Goal: Task Accomplishment & Management: Use online tool/utility

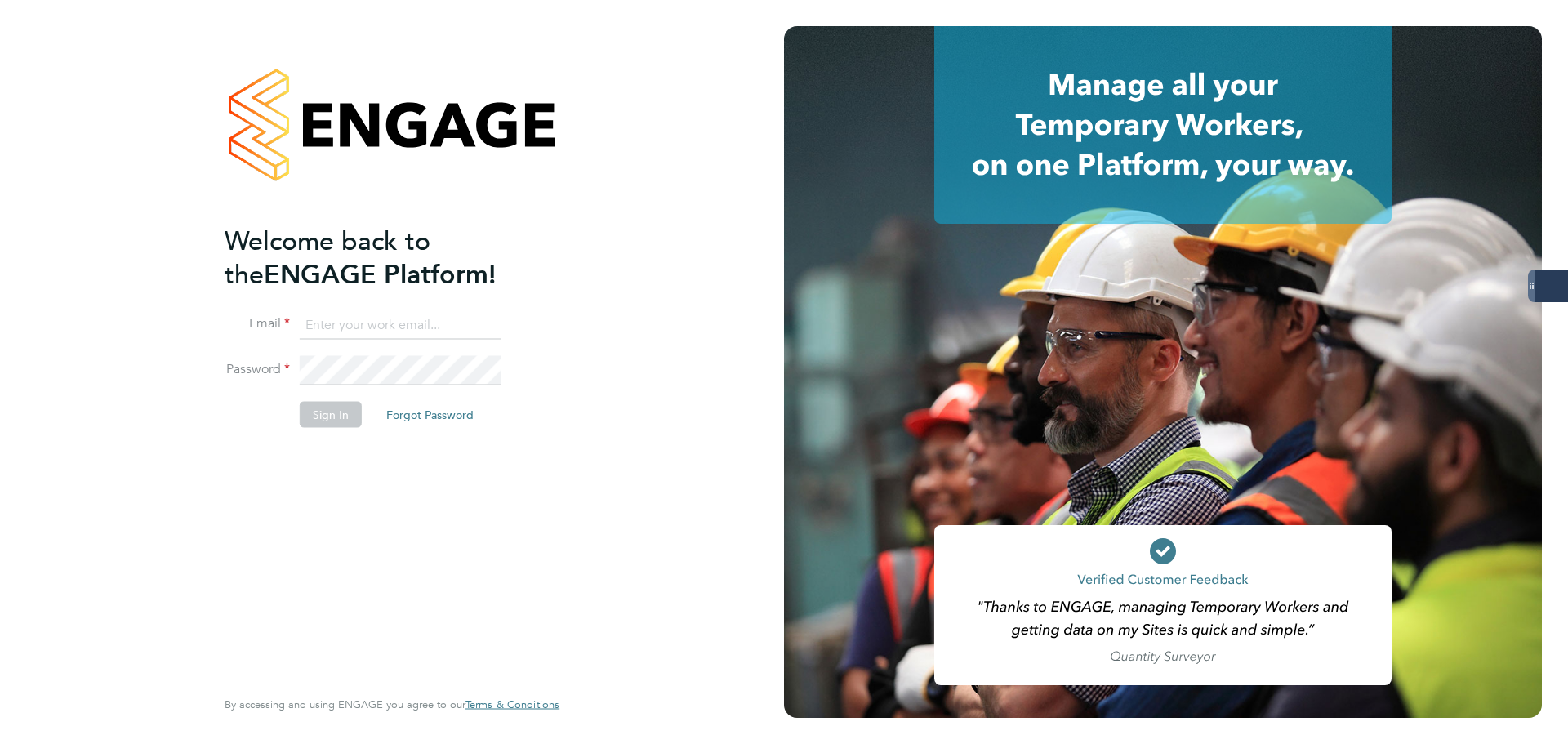
click at [483, 323] on keeper-lock "Open Keeper Popup" at bounding box center [486, 325] width 19 height 19
type input "oliver.jefferson@servicecare.org.uk"
click at [327, 415] on button "Sign In" at bounding box center [330, 415] width 62 height 26
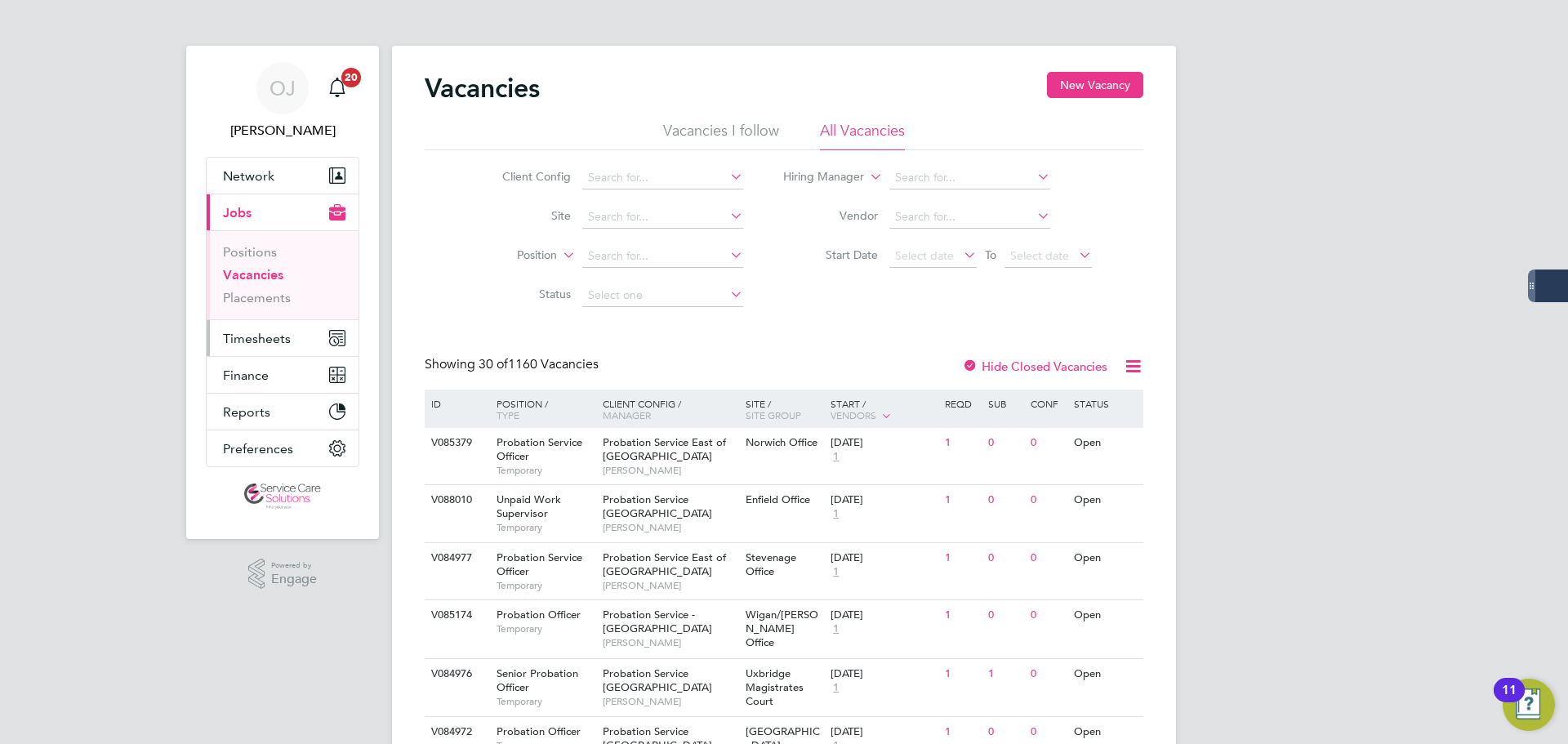
click at [274, 327] on button "Timesheets" at bounding box center [282, 337] width 152 height 36
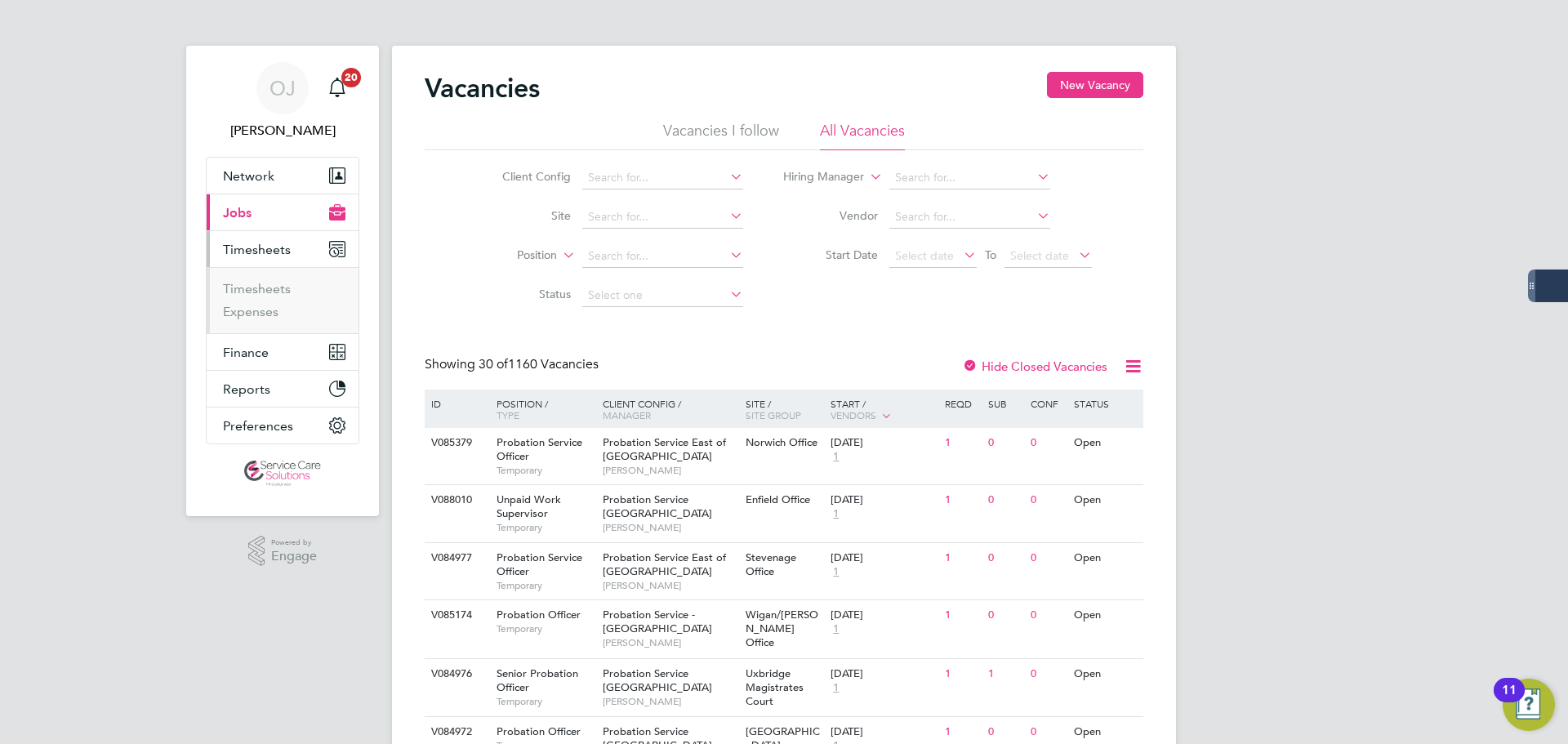
click at [273, 269] on ul "Timesheets Expenses" at bounding box center [282, 300] width 152 height 66
click at [270, 286] on link "Timesheets" at bounding box center [256, 289] width 67 height 16
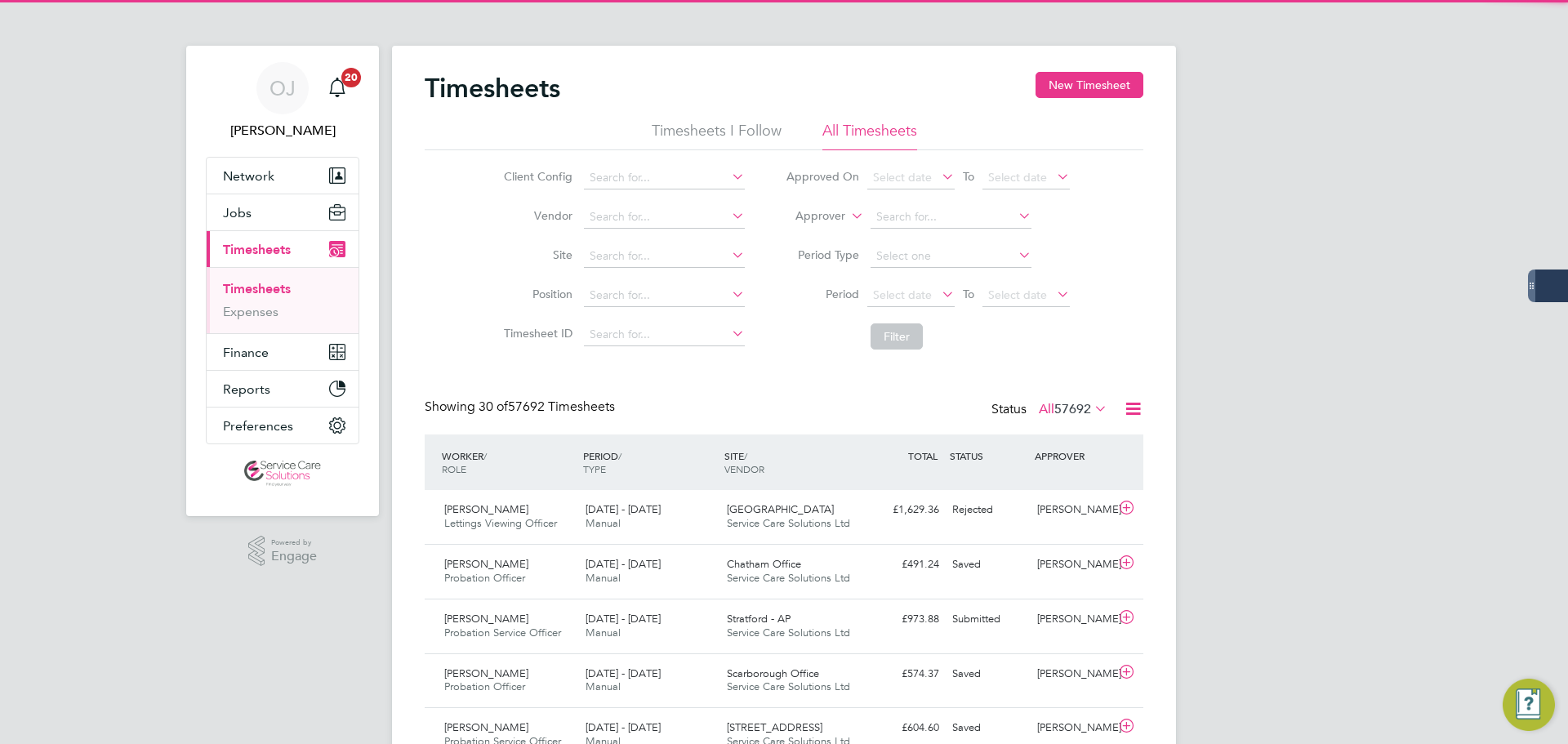
click at [841, 215] on label "Approver" at bounding box center [809, 216] width 74 height 17
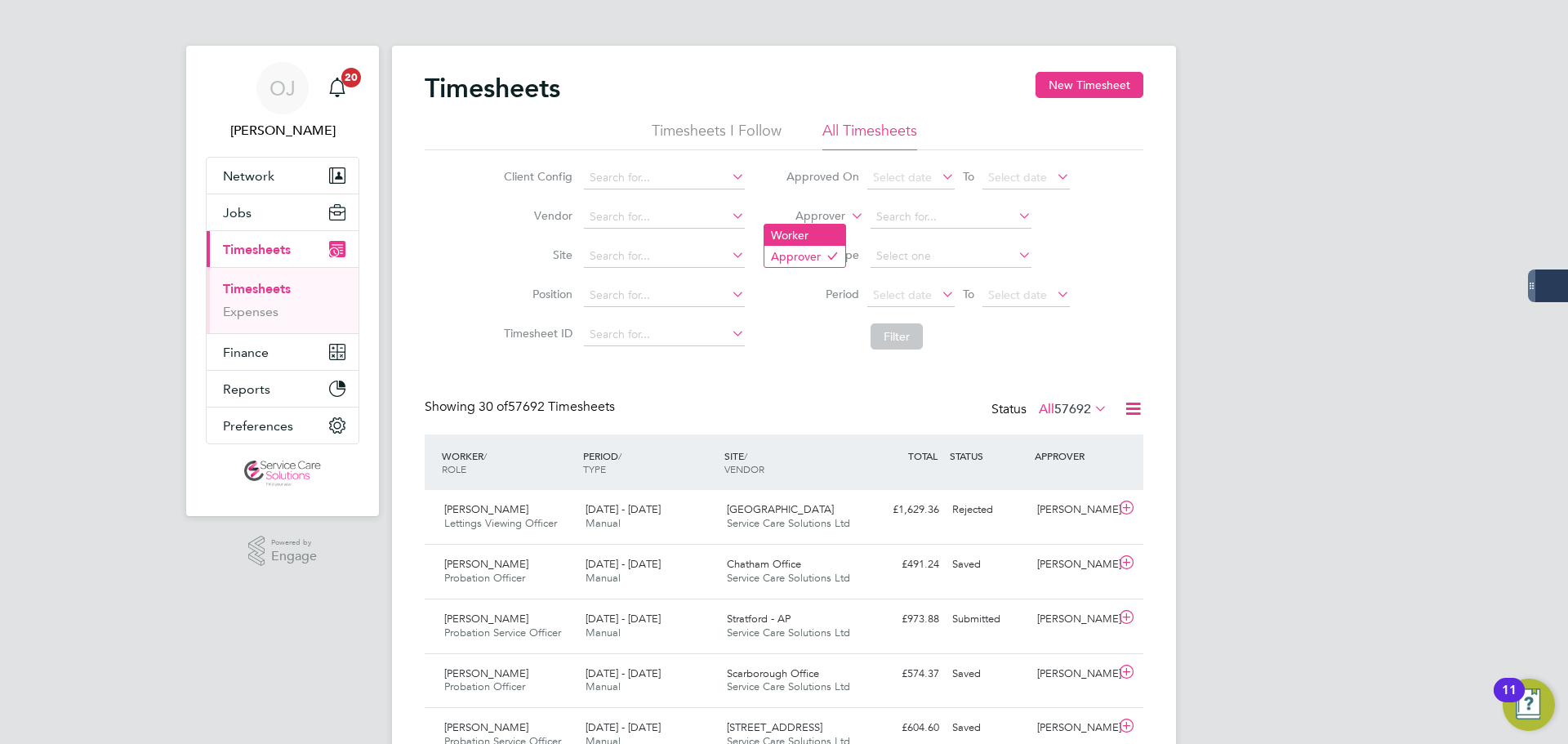
click at [824, 233] on li "Worker" at bounding box center [805, 235] width 81 height 21
click at [933, 211] on input at bounding box center [951, 217] width 161 height 23
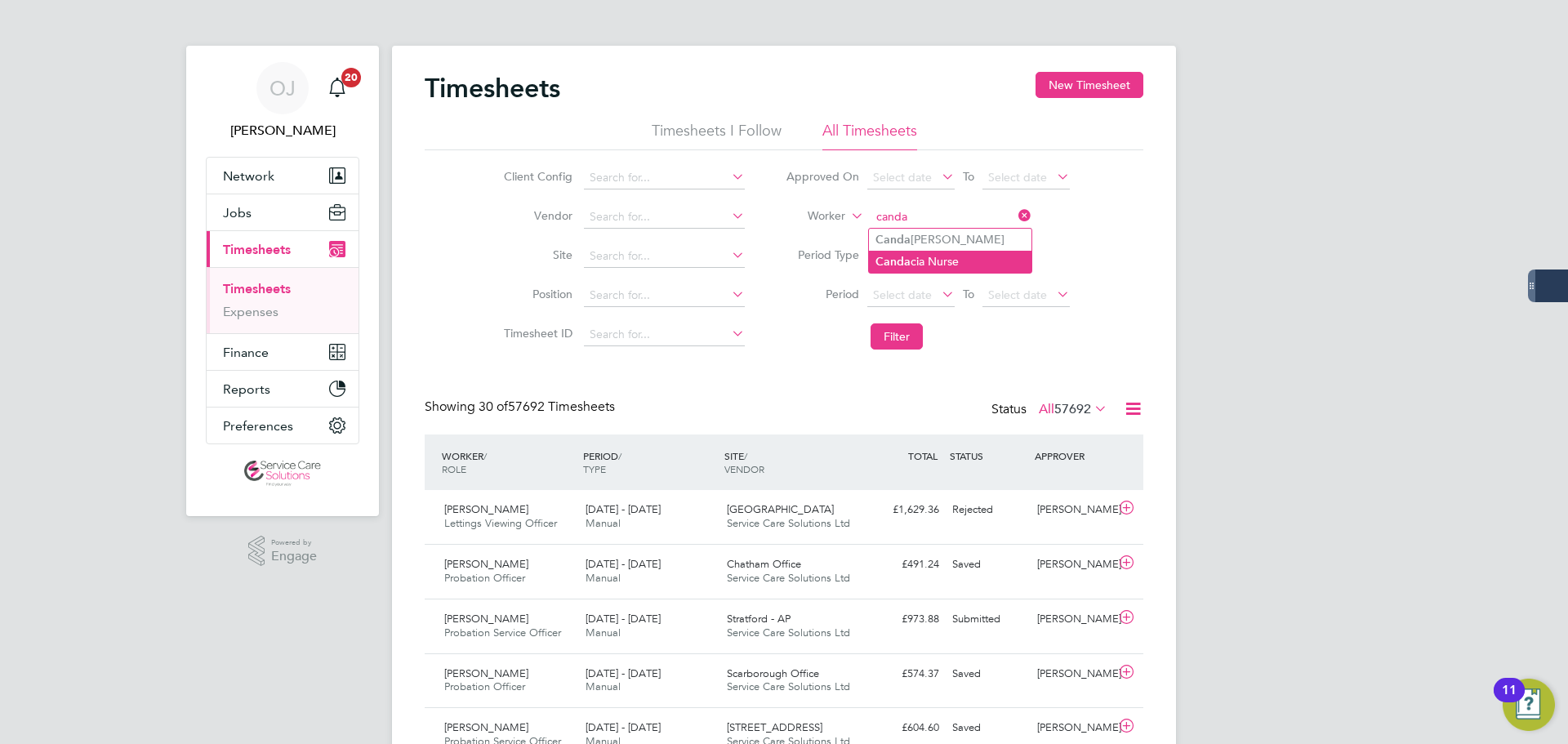
click at [928, 261] on li "Canda cia Nurse" at bounding box center [949, 261] width 162 height 22
type input "Candacia Nurse"
click at [907, 344] on button "Filter" at bounding box center [897, 337] width 53 height 26
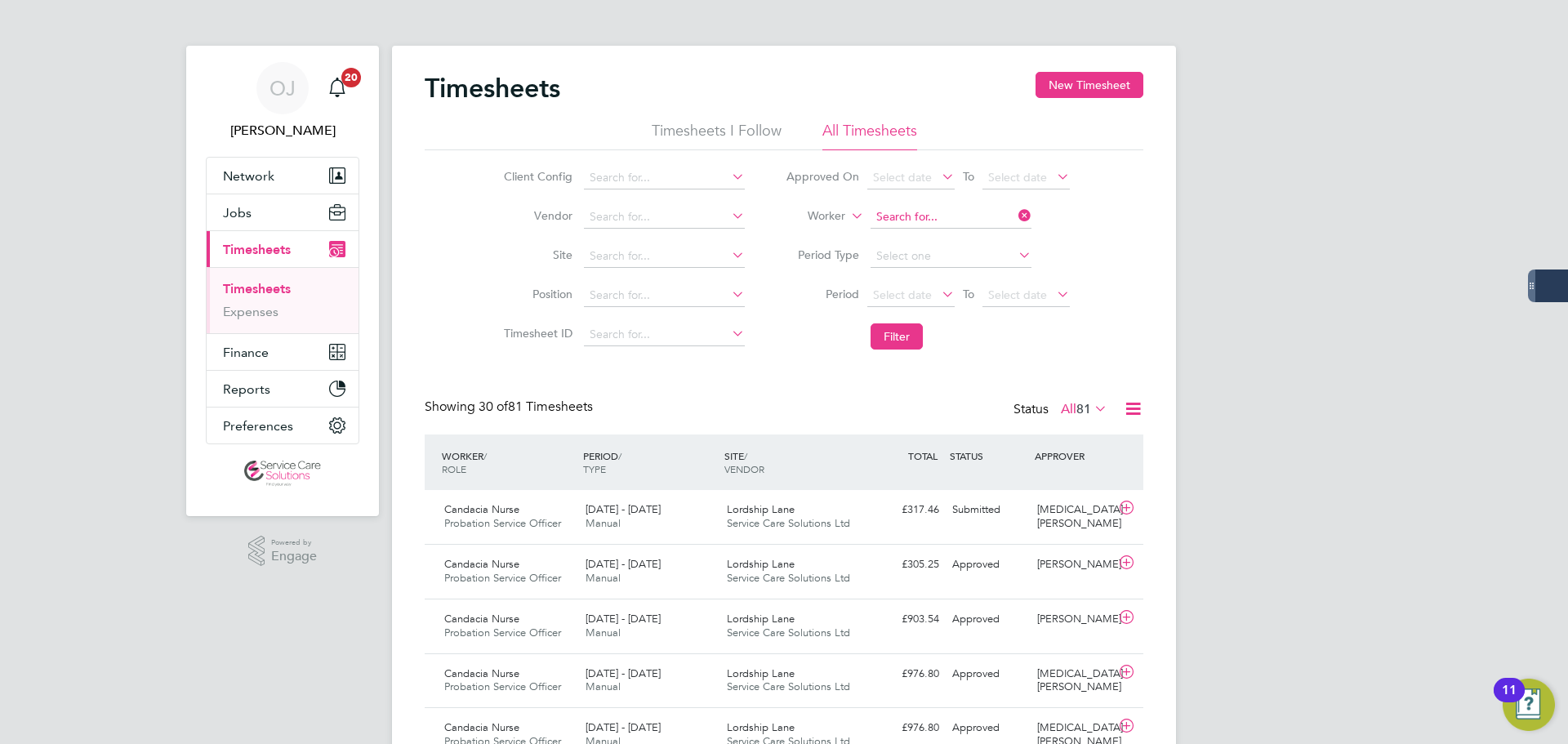
click at [955, 215] on input at bounding box center [951, 217] width 161 height 23
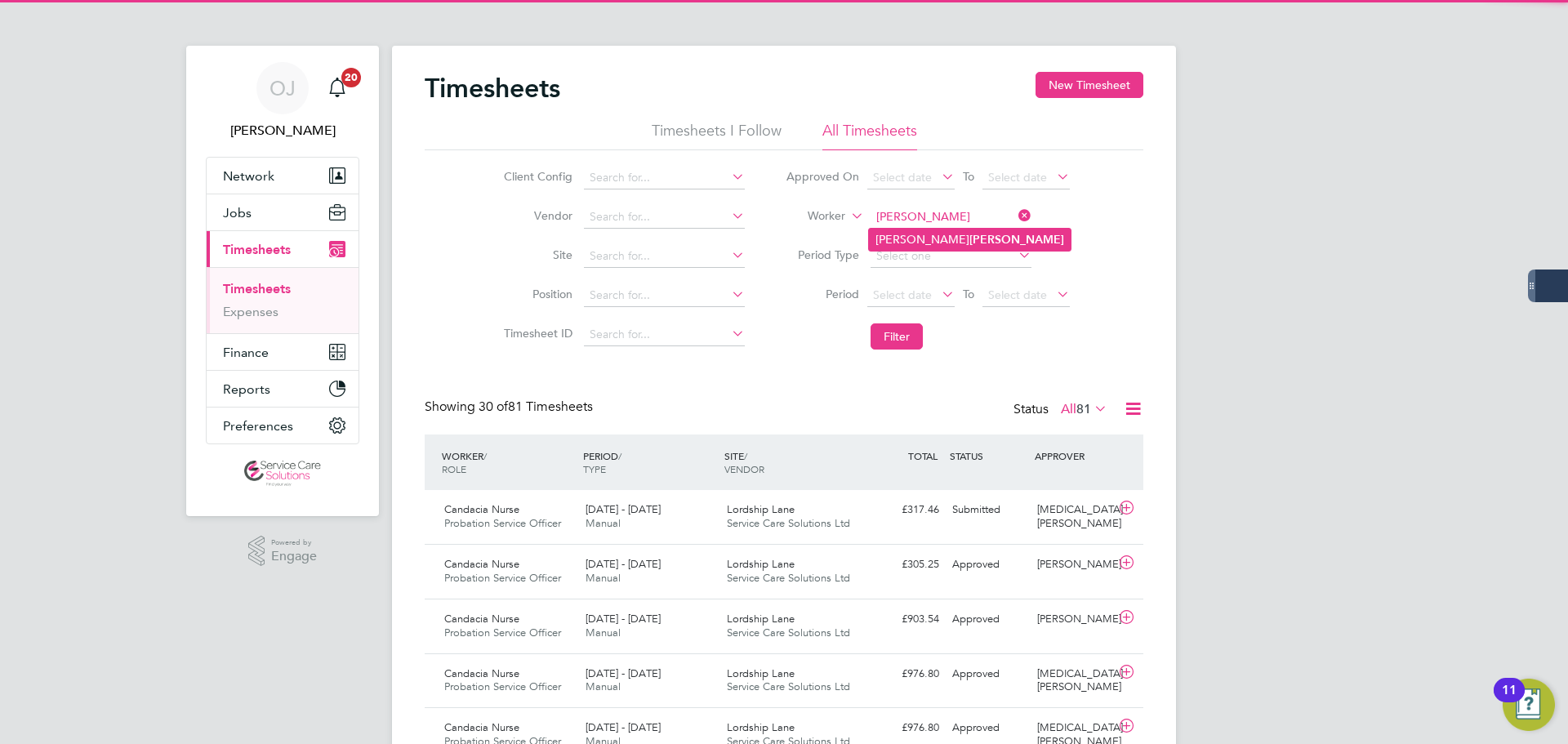
click at [969, 239] on b "[PERSON_NAME]" at bounding box center [1017, 240] width 95 height 14
type input "[PERSON_NAME]"
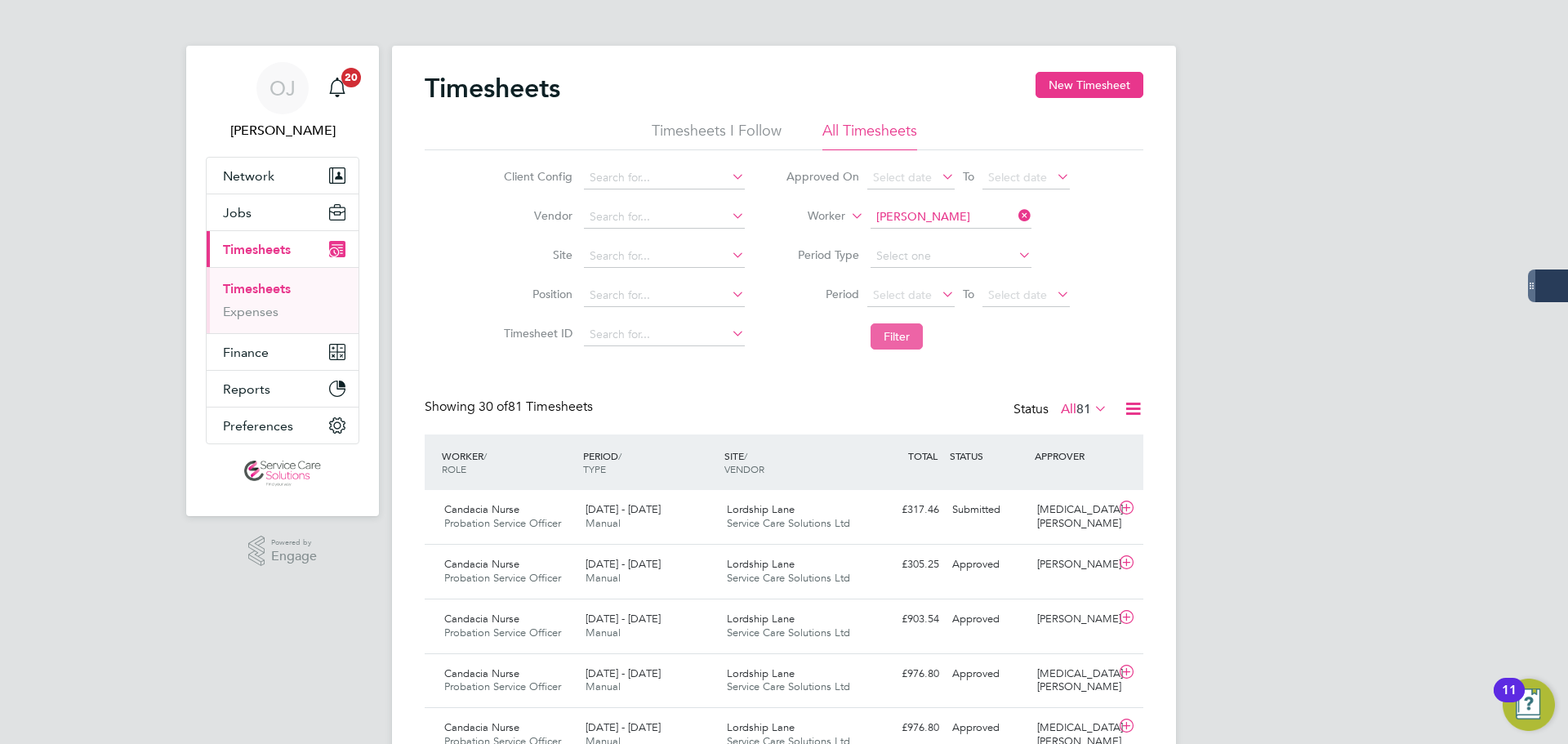
click at [908, 335] on button "Filter" at bounding box center [897, 337] width 53 height 26
click at [271, 209] on button "Jobs" at bounding box center [282, 212] width 152 height 36
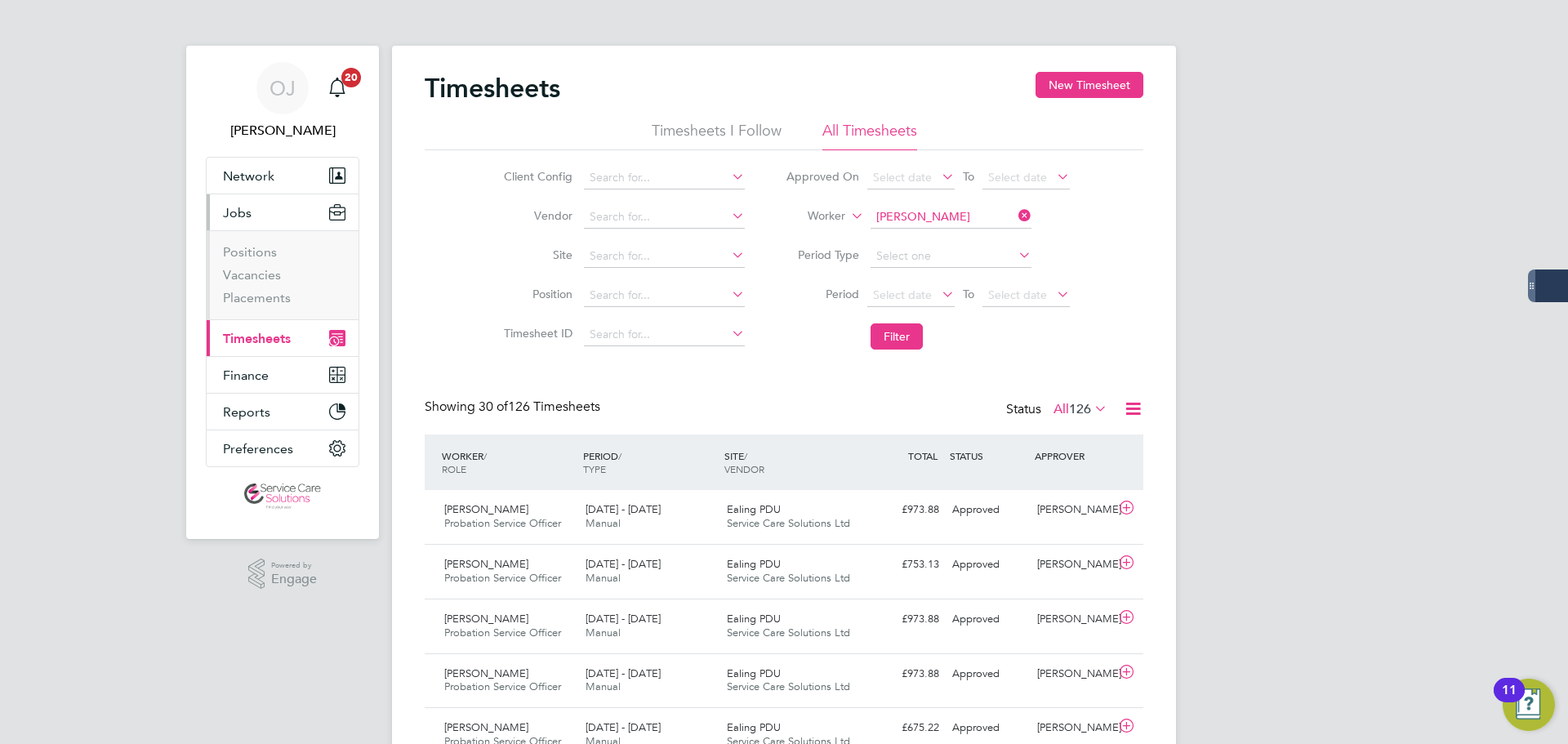
click at [259, 308] on ul "Positions Vacancies Placements" at bounding box center [282, 275] width 152 height 89
click at [259, 301] on link "Placements" at bounding box center [256, 298] width 67 height 16
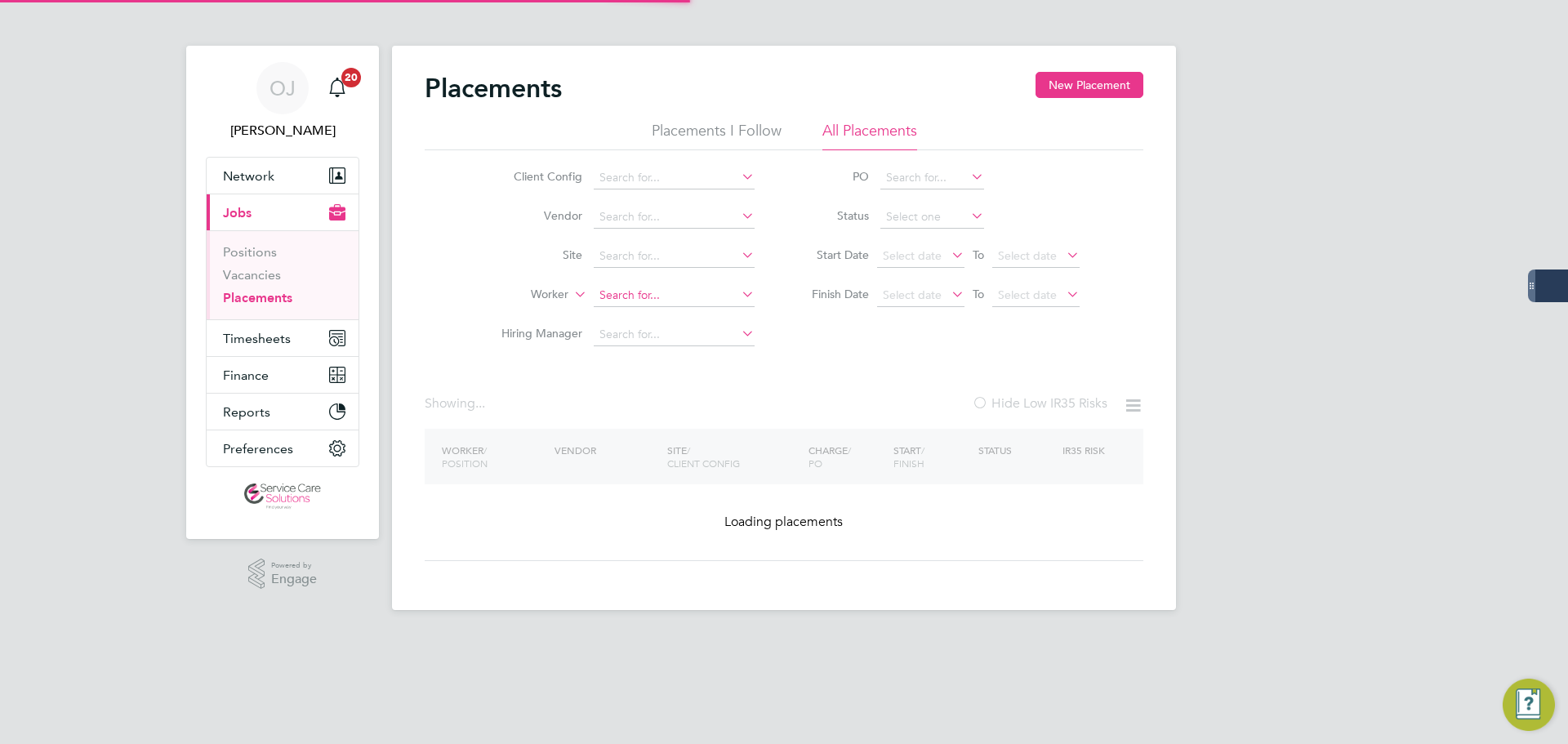
click at [623, 296] on input at bounding box center [674, 295] width 161 height 23
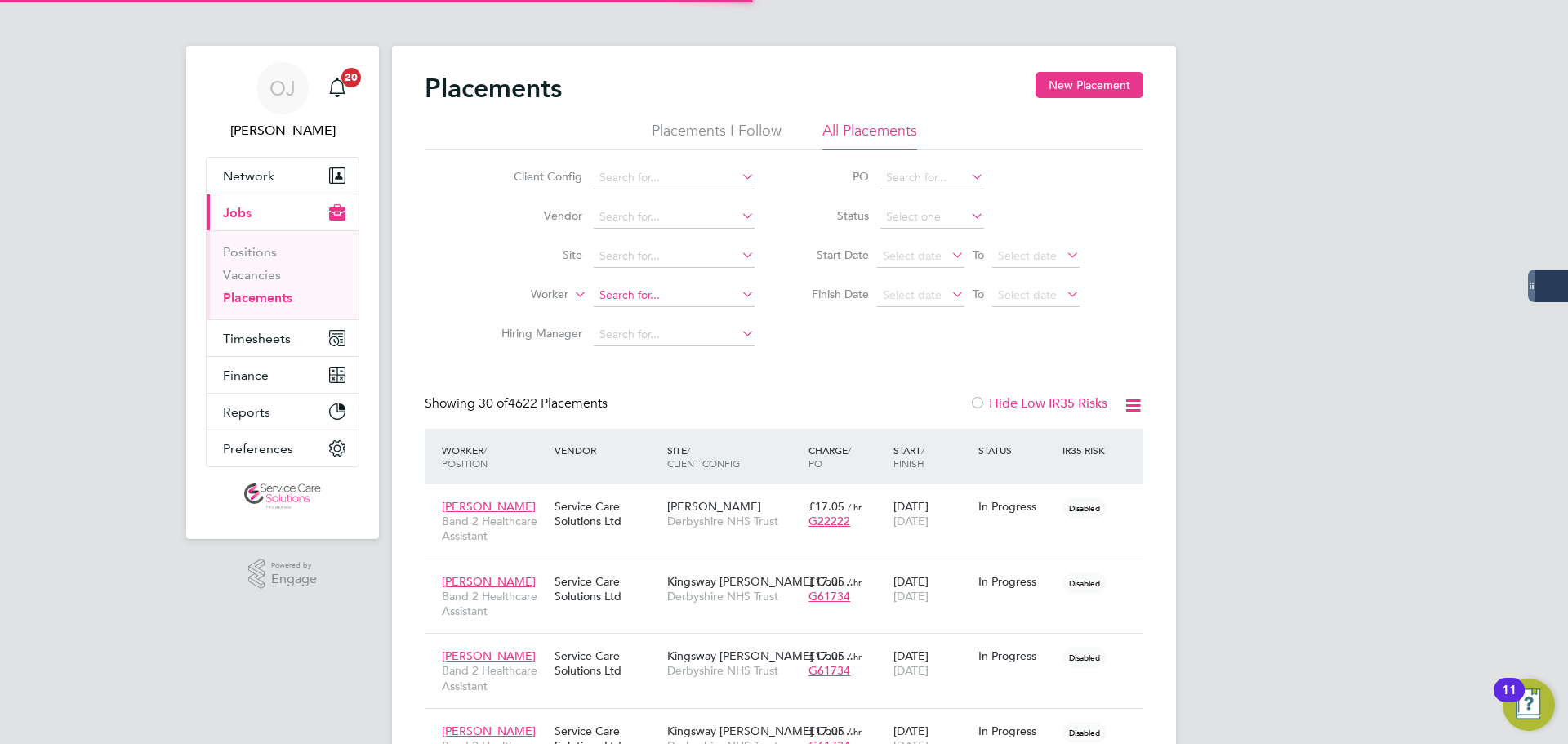
scroll to position [47, 142]
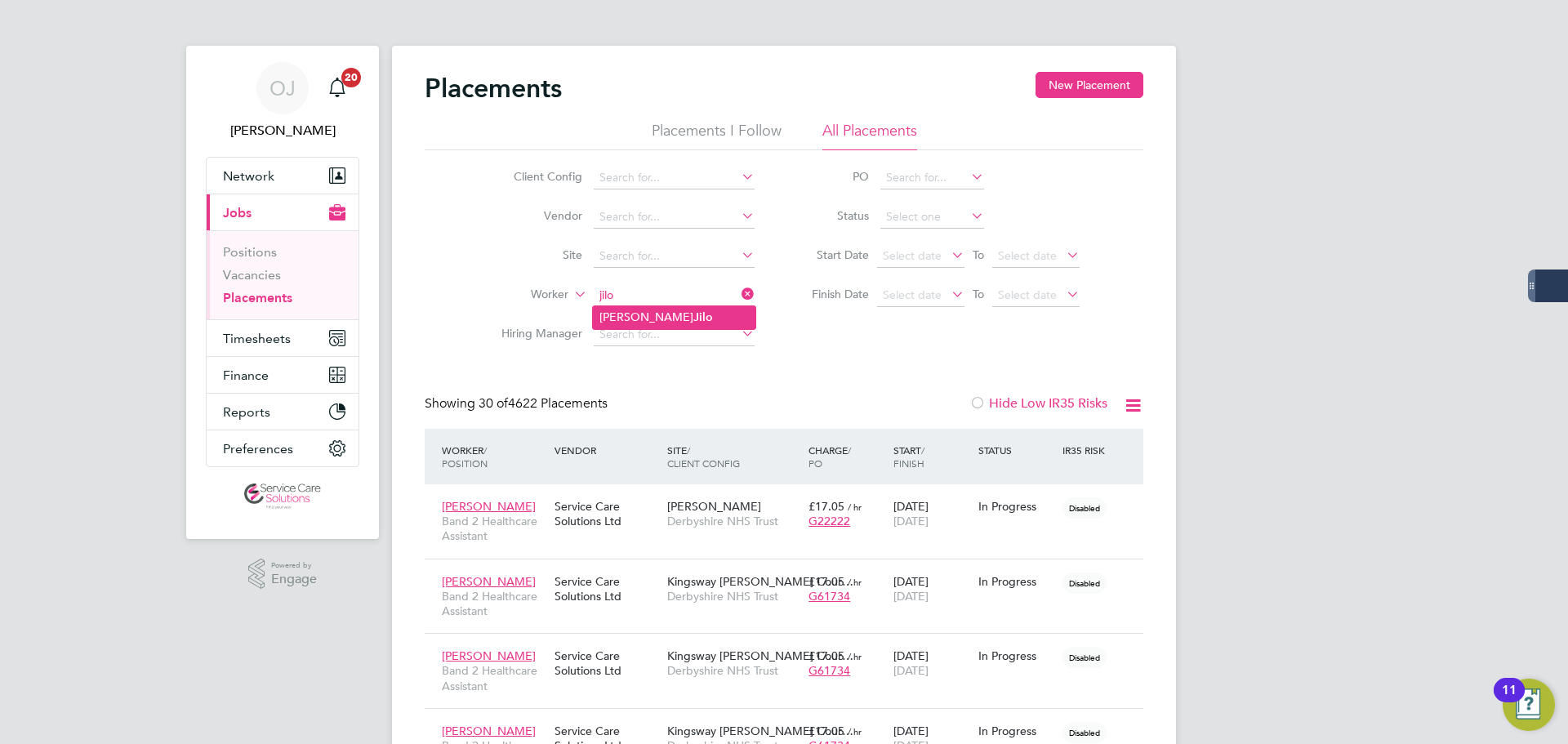
click at [698, 322] on li "[PERSON_NAME]" at bounding box center [673, 316] width 162 height 22
type input "[PERSON_NAME]"
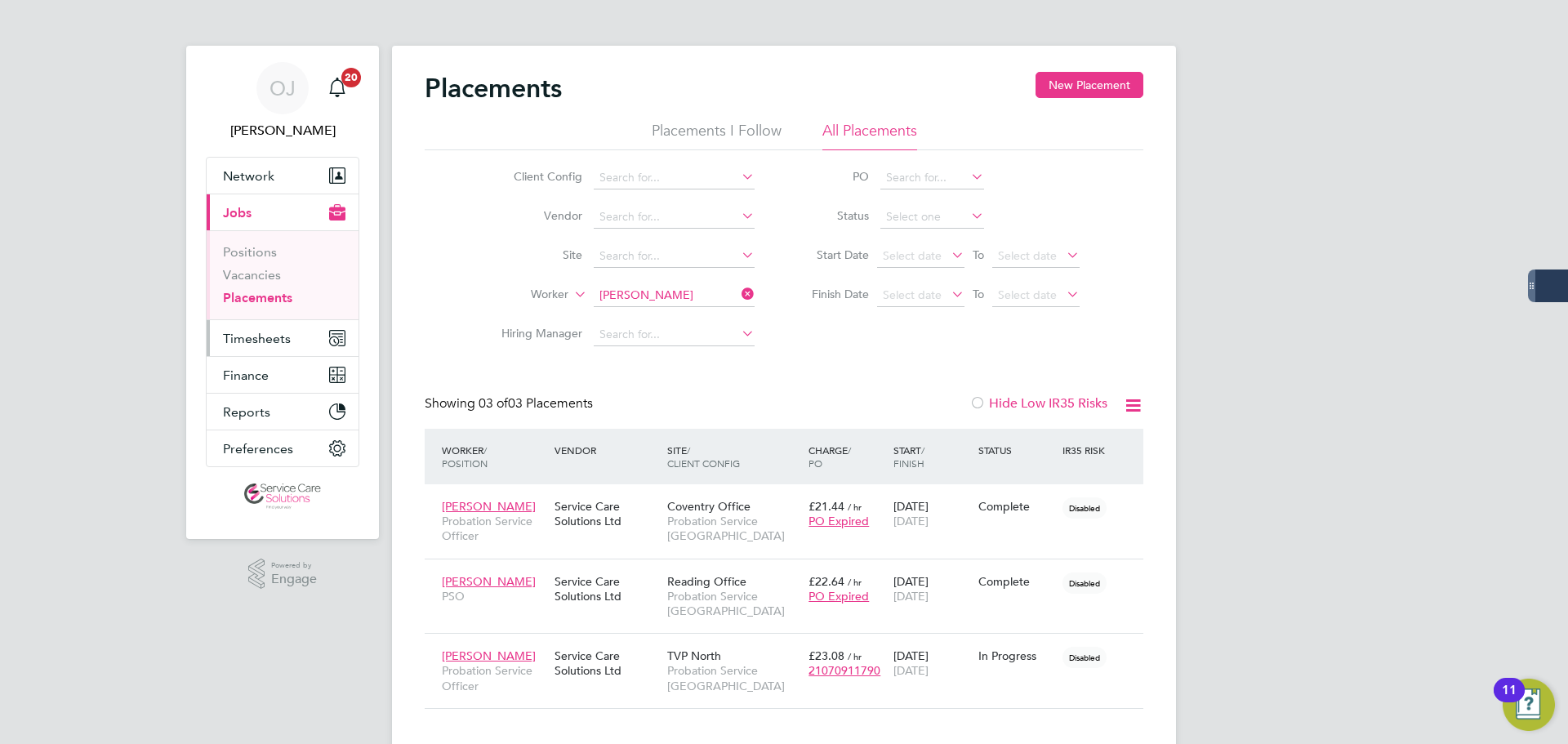
click at [280, 344] on span "Timesheets" at bounding box center [256, 338] width 67 height 16
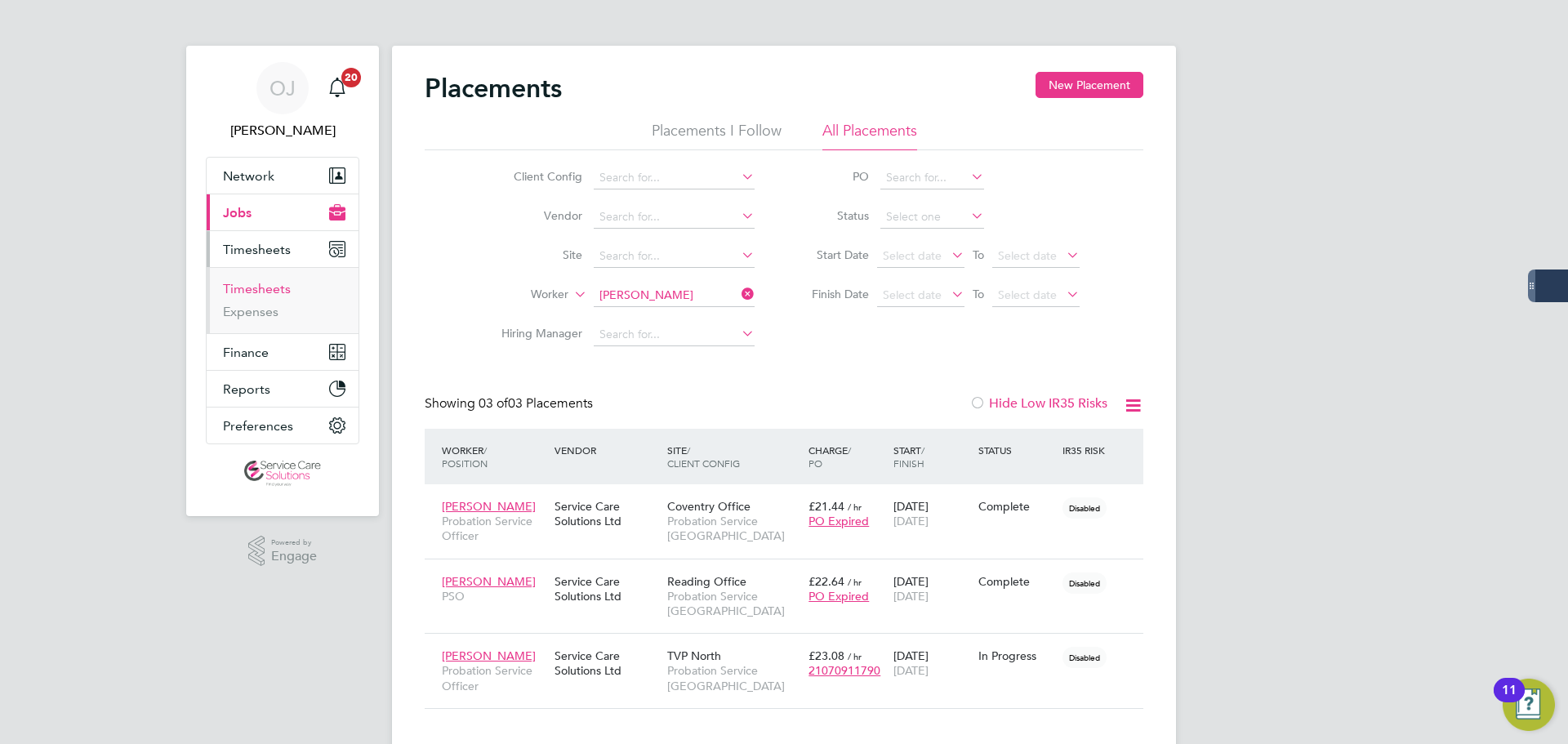
click at [259, 285] on link "Timesheets" at bounding box center [256, 289] width 67 height 16
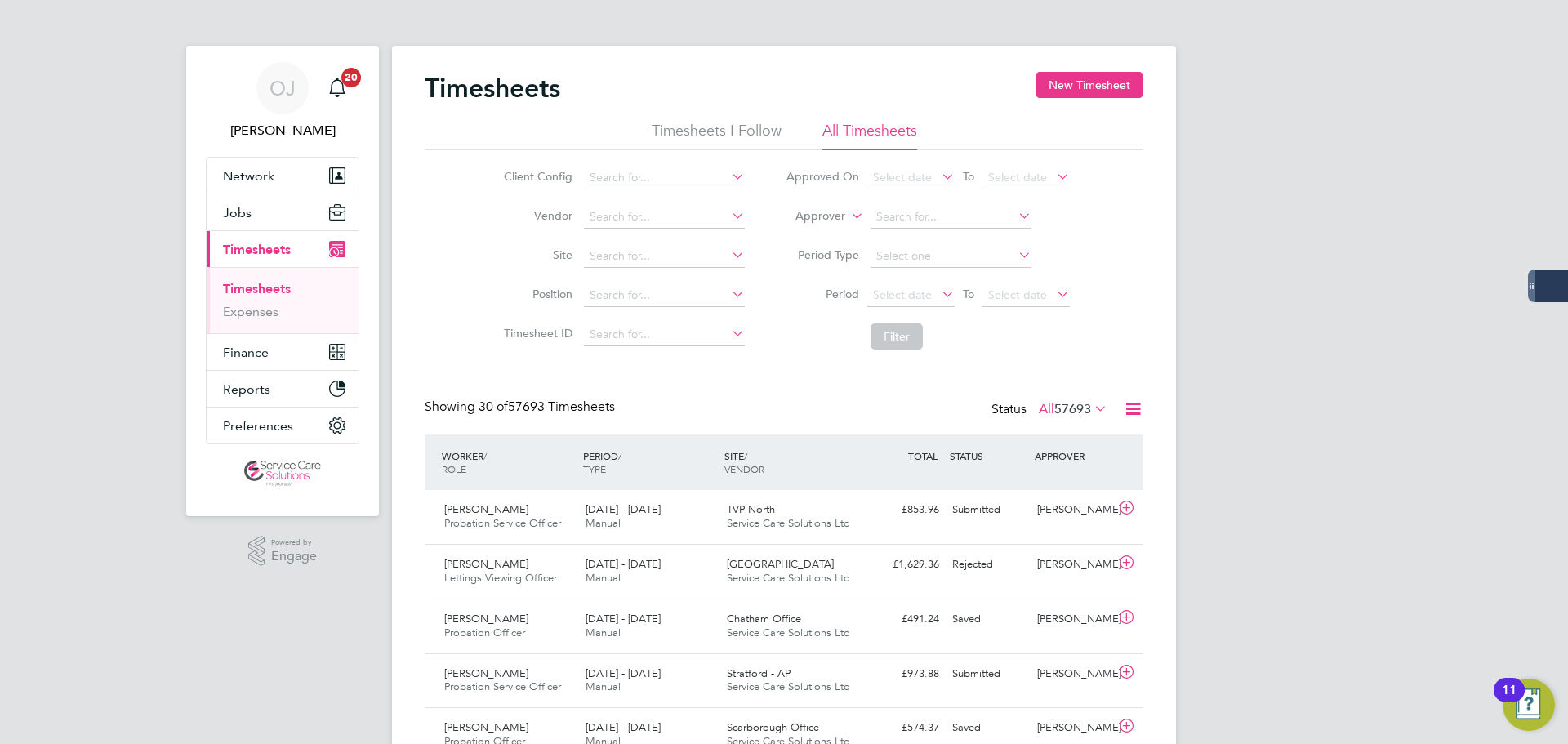
click at [836, 213] on label "Approver" at bounding box center [809, 216] width 74 height 17
click at [826, 233] on li "Worker" at bounding box center [805, 235] width 81 height 21
click at [926, 216] on input at bounding box center [951, 217] width 161 height 23
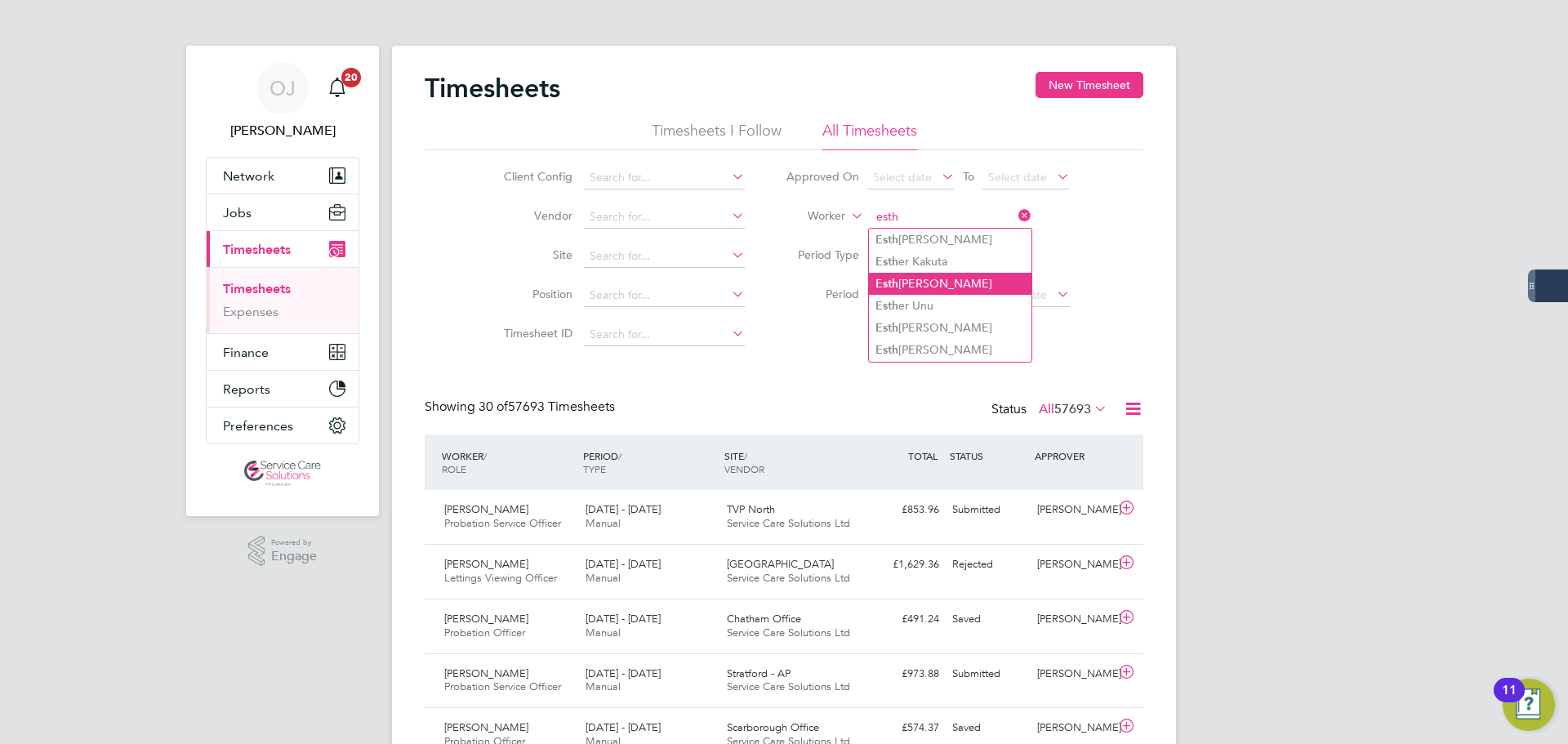
click at [957, 280] on li "Esth [PERSON_NAME]" at bounding box center [949, 283] width 162 height 22
type input "[PERSON_NAME]"
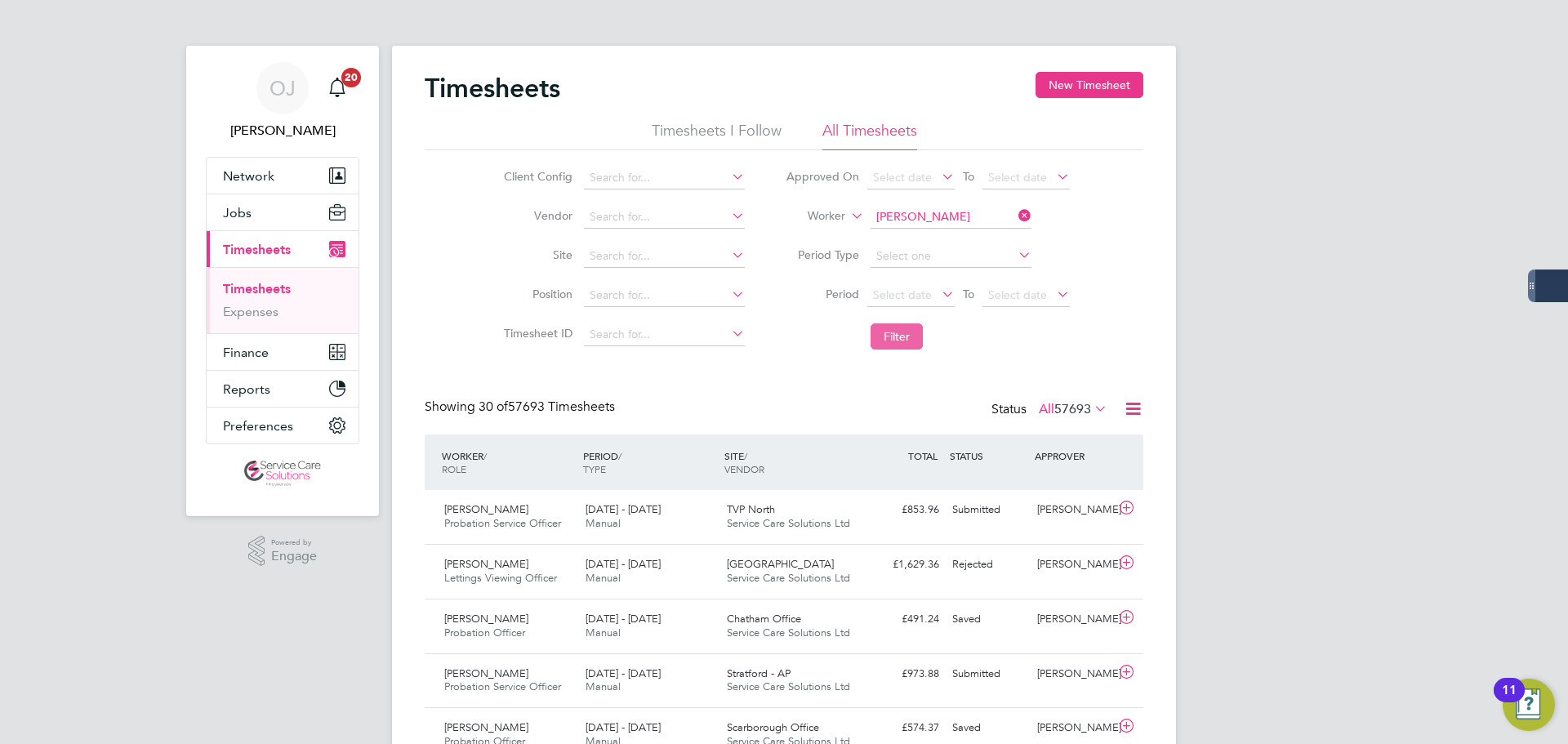
click at [902, 341] on button "Filter" at bounding box center [897, 337] width 53 height 26
